Goal: Information Seeking & Learning: Learn about a topic

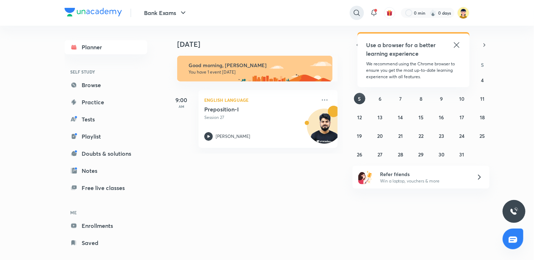
click at [357, 10] on icon at bounding box center [357, 13] width 9 height 9
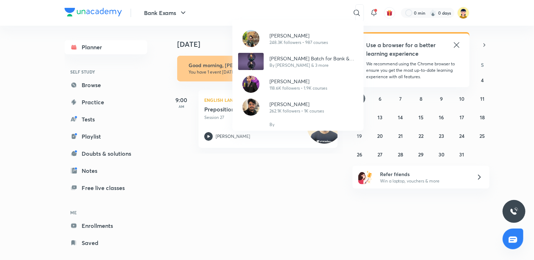
click at [98, 228] on div "[PERSON_NAME] 248.3K followers • 987 courses [PERSON_NAME] Batch for Bank & Ins…" at bounding box center [267, 130] width 534 height 260
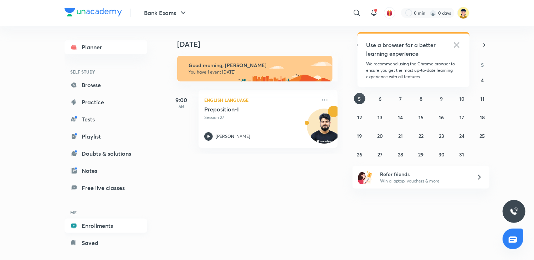
click at [98, 227] on link "Enrollments" at bounding box center [106, 225] width 83 height 14
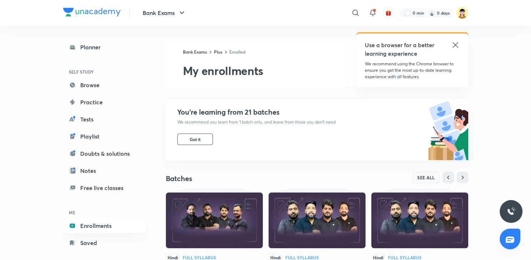
click at [431, 175] on span "SEE ALL" at bounding box center [426, 177] width 18 height 5
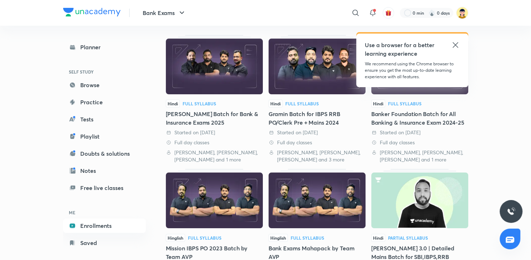
scroll to position [61, 0]
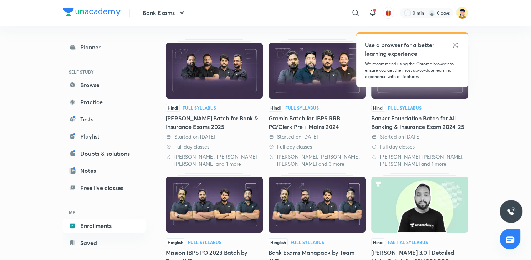
click at [227, 47] on img at bounding box center [214, 71] width 97 height 56
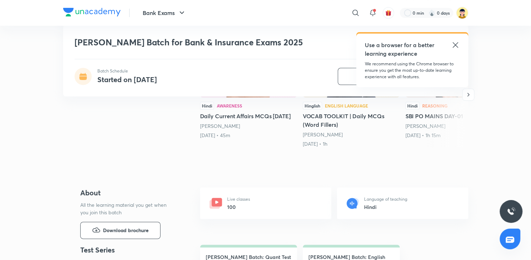
scroll to position [153, 0]
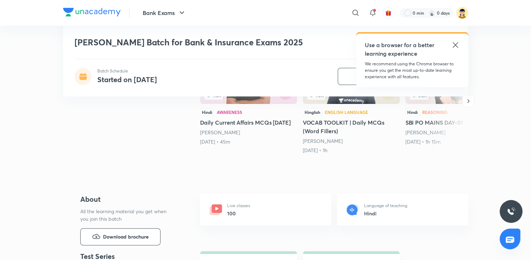
click at [452, 39] on div "Use a browser for a better learning experience We recommend using the Chrome br…" at bounding box center [412, 61] width 112 height 54
click at [458, 46] on icon at bounding box center [455, 45] width 9 height 9
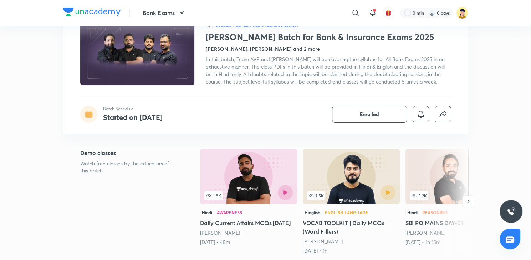
scroll to position [49, 0]
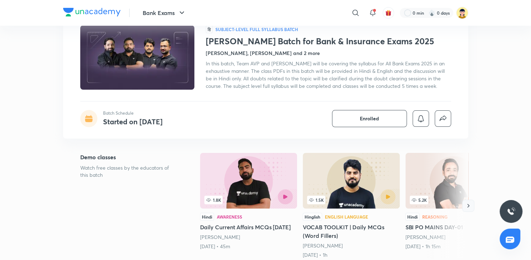
click at [467, 204] on icon "button" at bounding box center [468, 205] width 7 height 7
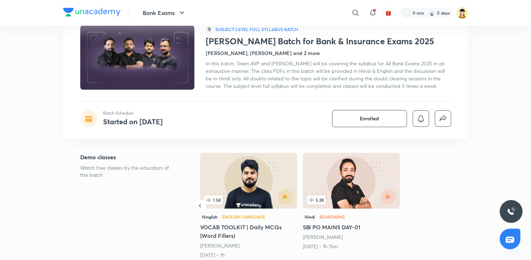
click at [353, 43] on div "Nishchay Mains Batch for Bank & Insurance Exams 2025 Batch Schedule Started on …" at bounding box center [265, 9] width 405 height 71
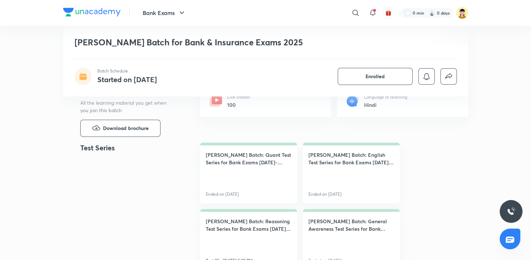
scroll to position [264, 0]
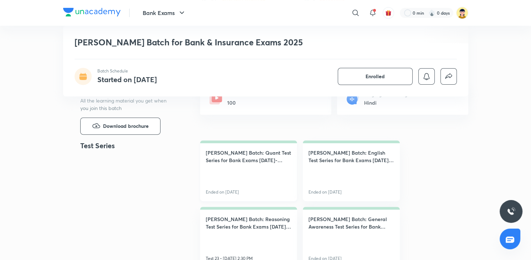
click at [228, 158] on h4 "Nishchay Mains Batch: Quant Test Series for Bank Exams 2025-2026" at bounding box center [249, 156] width 86 height 15
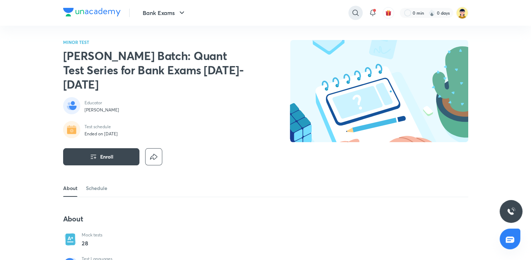
click at [353, 12] on icon at bounding box center [355, 13] width 9 height 9
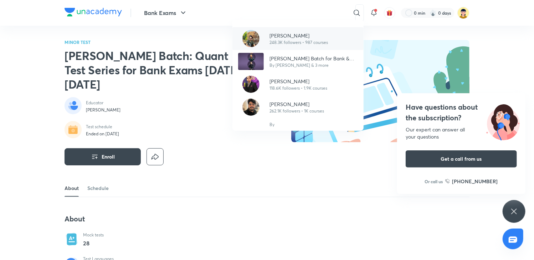
click at [312, 35] on p "[PERSON_NAME]" at bounding box center [299, 35] width 58 height 7
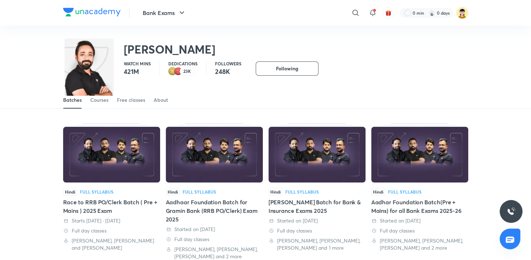
scroll to position [5, 0]
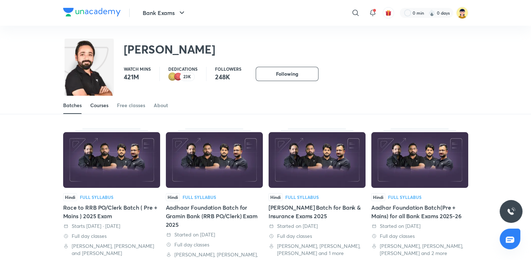
click at [100, 104] on div "Courses" at bounding box center [99, 105] width 18 height 7
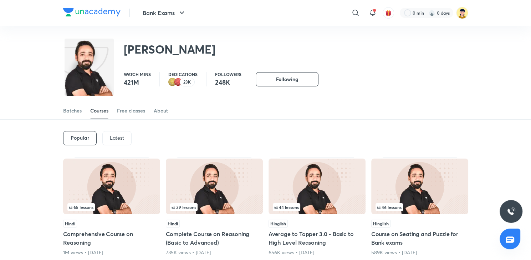
click at [111, 135] on p "Latest" at bounding box center [117, 138] width 14 height 6
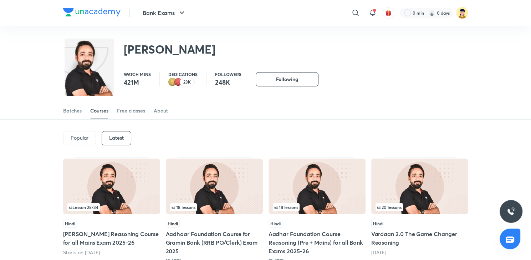
click at [124, 234] on h5 "Nishchay MAINS Reasoning Course for all Mains Exam 2025-26" at bounding box center [111, 237] width 97 height 17
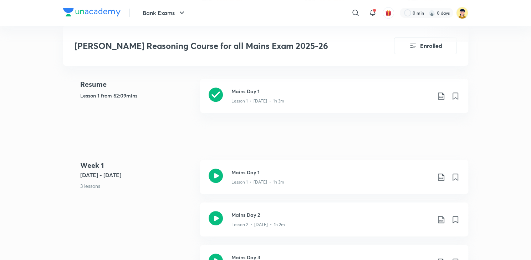
scroll to position [304, 0]
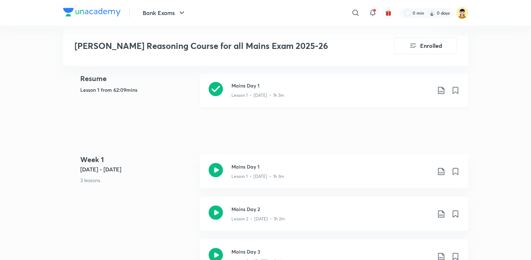
click at [401, 87] on h3 "Mains Day 1" at bounding box center [332, 85] width 200 height 7
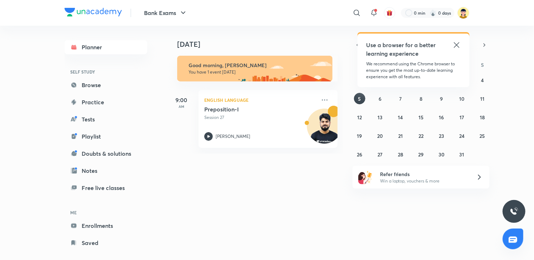
click at [97, 233] on div "Planner SELF STUDY Browse Practice Tests Playlist Doubts & solutions Notes Free…" at bounding box center [106, 145] width 83 height 210
click at [100, 220] on link "Enrollments" at bounding box center [106, 225] width 83 height 14
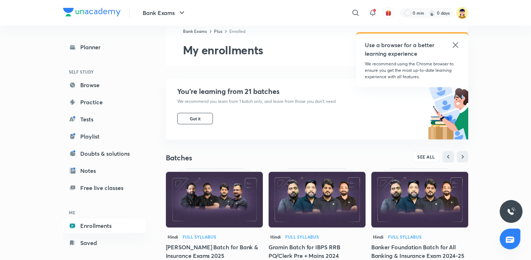
scroll to position [20, 0]
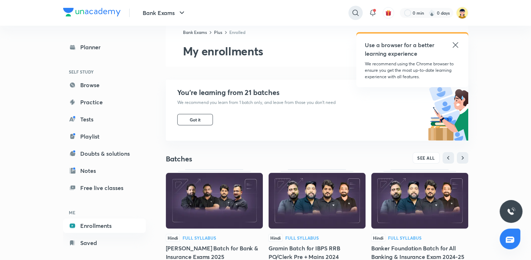
click at [354, 11] on icon at bounding box center [355, 13] width 9 height 9
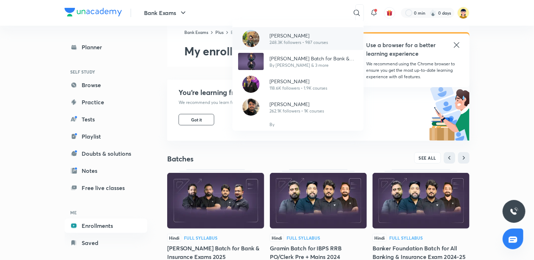
click at [291, 40] on p "248.3K followers • 987 courses" at bounding box center [299, 42] width 58 height 6
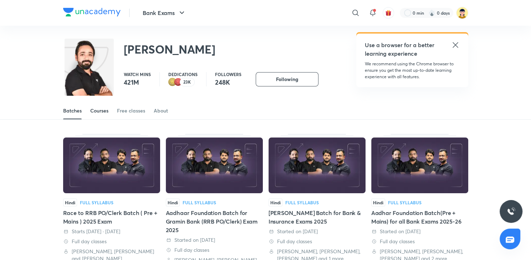
click at [108, 108] on div "Courses" at bounding box center [99, 110] width 18 height 7
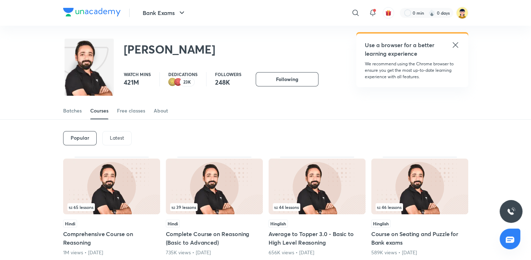
click at [122, 139] on p "Latest" at bounding box center [117, 138] width 14 height 6
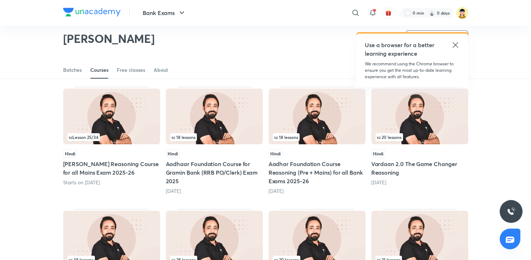
scroll to position [50, 0]
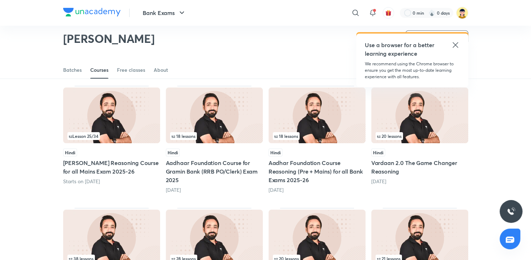
click at [123, 153] on div "Hindi" at bounding box center [111, 152] width 97 height 8
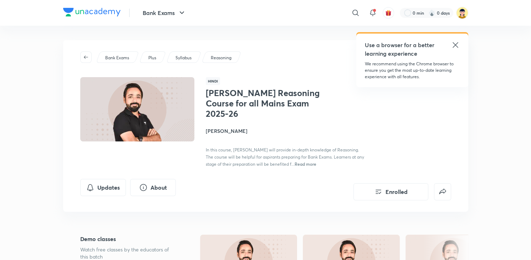
click at [458, 44] on icon at bounding box center [455, 45] width 9 height 9
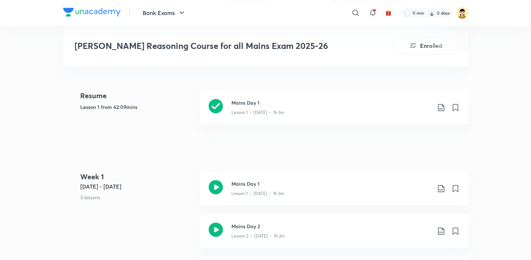
scroll to position [292, 0]
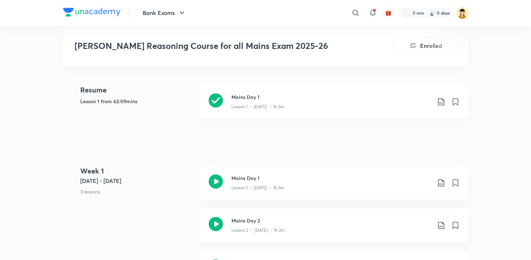
click at [324, 178] on h3 "Mains Day 1" at bounding box center [332, 177] width 200 height 7
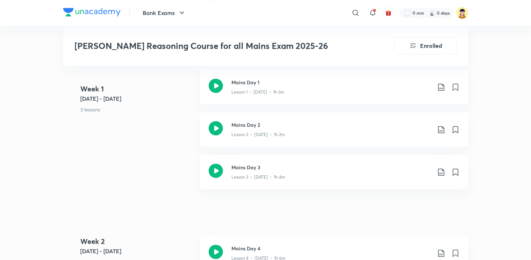
scroll to position [411, 0]
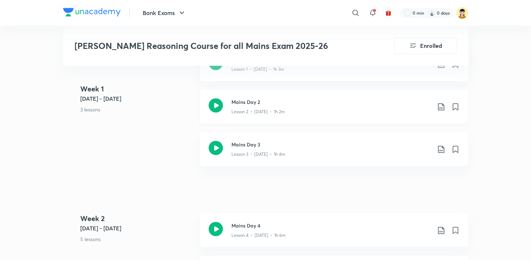
click at [414, 100] on h3 "Mains Day 2" at bounding box center [332, 101] width 200 height 7
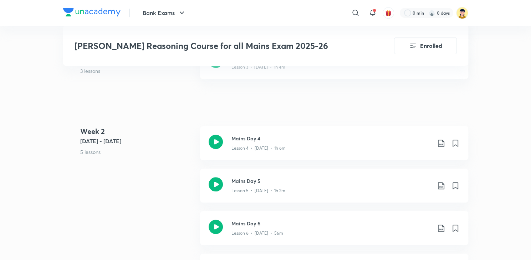
scroll to position [513, 0]
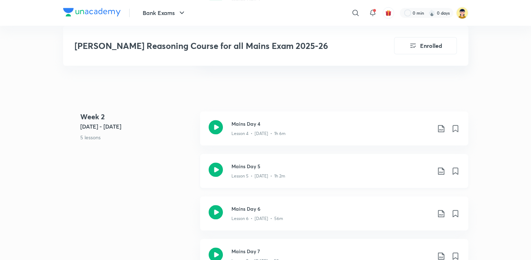
click at [353, 166] on h3 "Mains Day 5" at bounding box center [332, 165] width 200 height 7
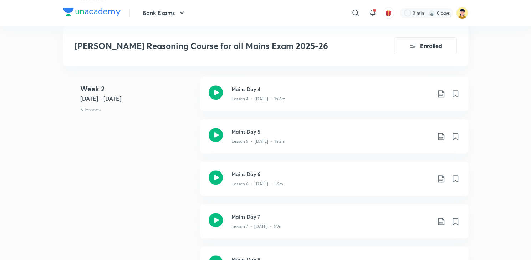
scroll to position [548, 0]
click at [375, 129] on h3 "Mains Day 5" at bounding box center [332, 130] width 200 height 7
click at [441, 135] on icon at bounding box center [441, 136] width 9 height 9
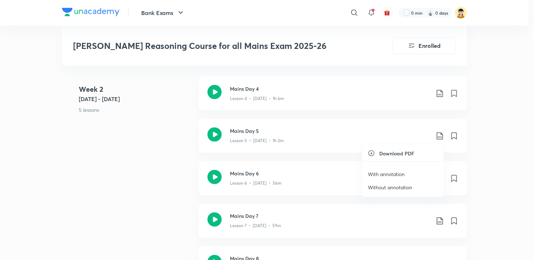
click at [405, 171] on p "With annotation" at bounding box center [386, 173] width 37 height 7
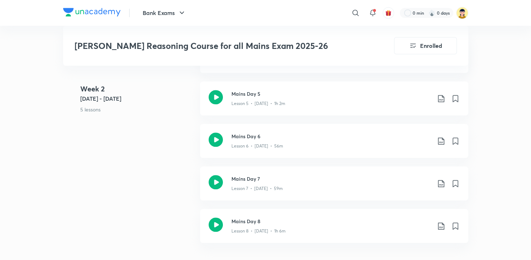
scroll to position [594, 0]
